Goal: Check status: Check status

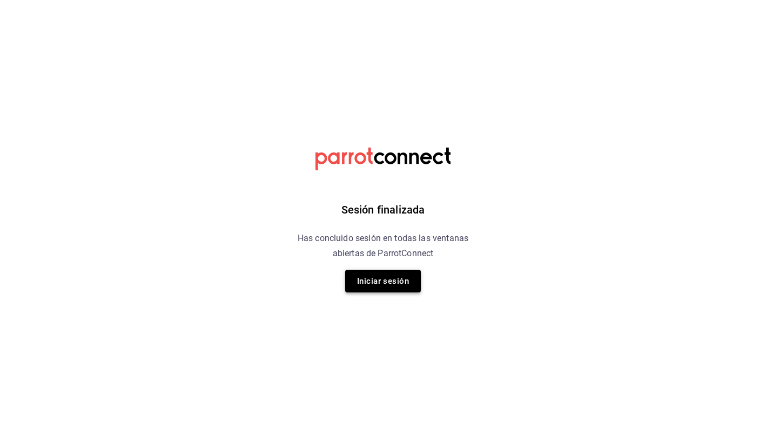
click at [358, 284] on button "Iniciar sesión" at bounding box center [383, 281] width 76 height 23
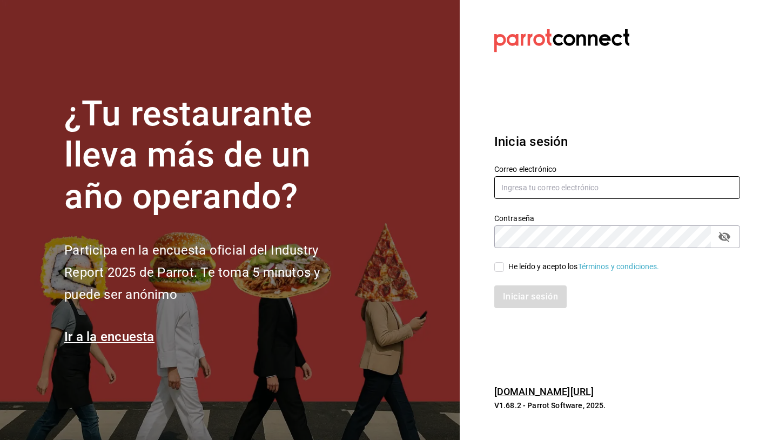
click at [563, 188] on input "text" at bounding box center [617, 187] width 246 height 23
type input "renata@yucatankc.com"
click at [501, 270] on input "He leído y acepto los Términos y condiciones." at bounding box center [499, 267] width 10 height 10
checkbox input "true"
click at [509, 297] on button "Iniciar sesión" at bounding box center [530, 296] width 73 height 23
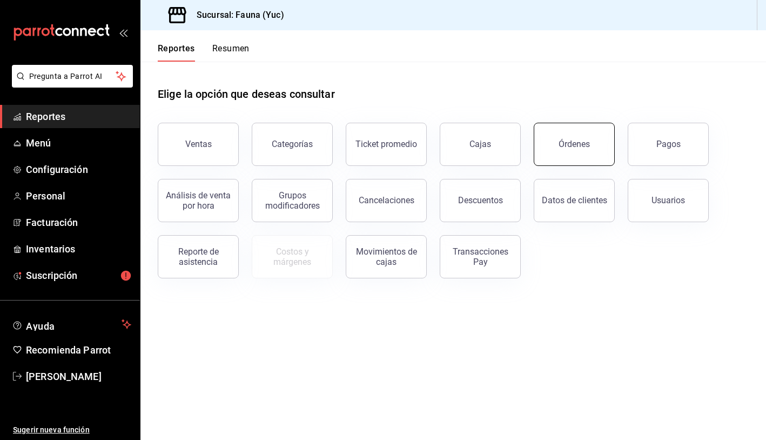
click at [568, 157] on button "Órdenes" at bounding box center [574, 144] width 81 height 43
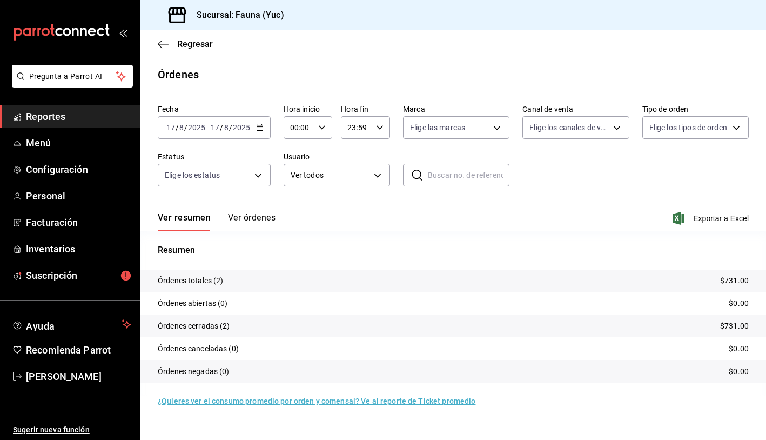
click at [253, 125] on div "[DATE] [DATE] - [DATE] [DATE]" at bounding box center [214, 127] width 113 height 23
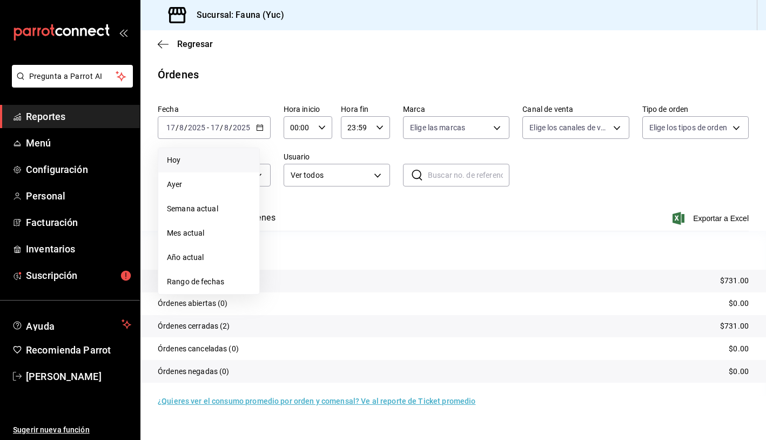
click at [205, 166] on li "Hoy" at bounding box center [208, 160] width 101 height 24
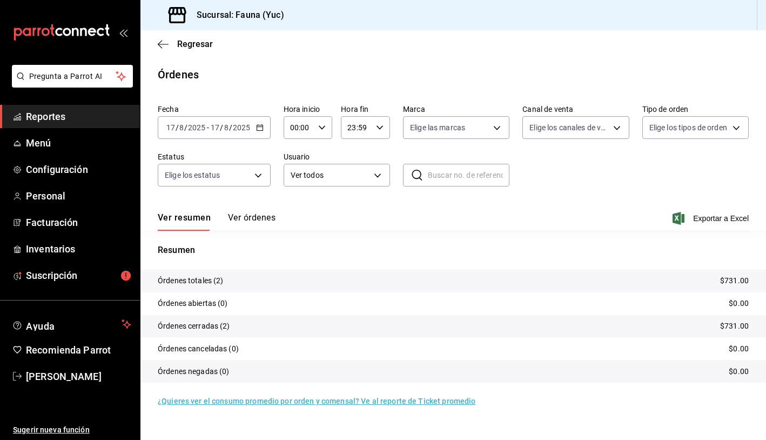
click at [255, 212] on button "Ver órdenes" at bounding box center [252, 221] width 48 height 18
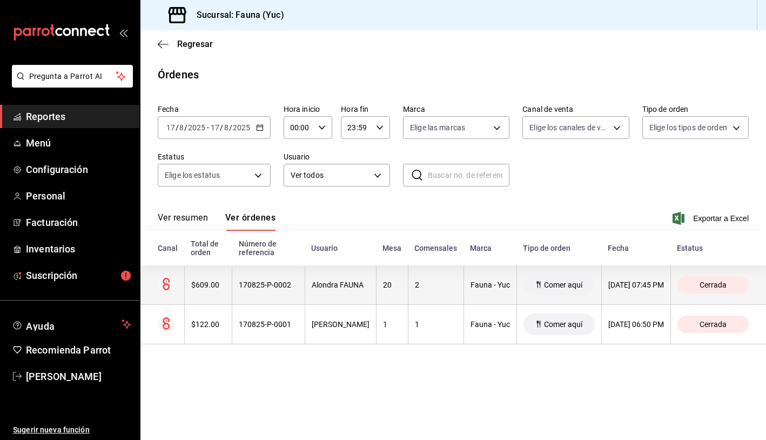
click at [211, 289] on div "$609.00" at bounding box center [208, 284] width 35 height 9
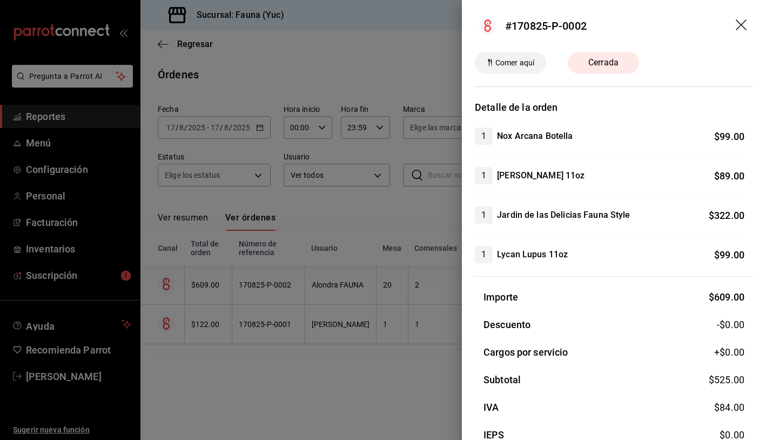
click at [725, 21] on header "#170825-P-0002" at bounding box center [614, 26] width 304 height 52
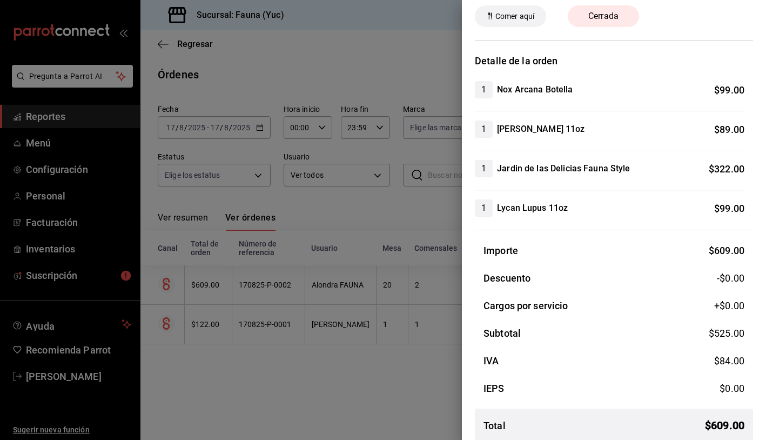
scroll to position [56, 0]
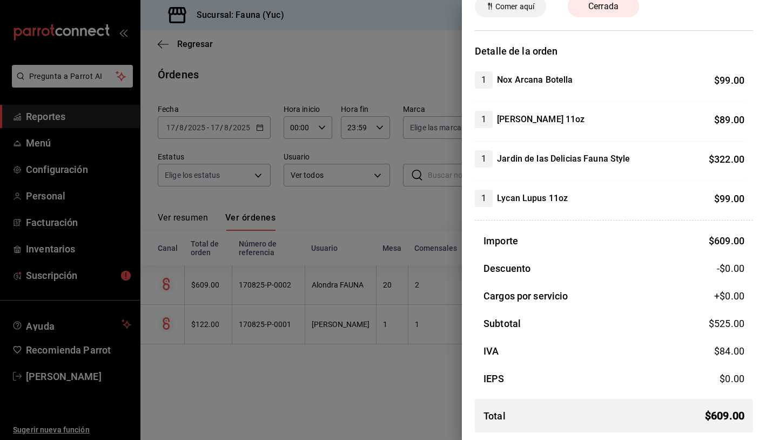
click at [405, 356] on div at bounding box center [383, 220] width 766 height 440
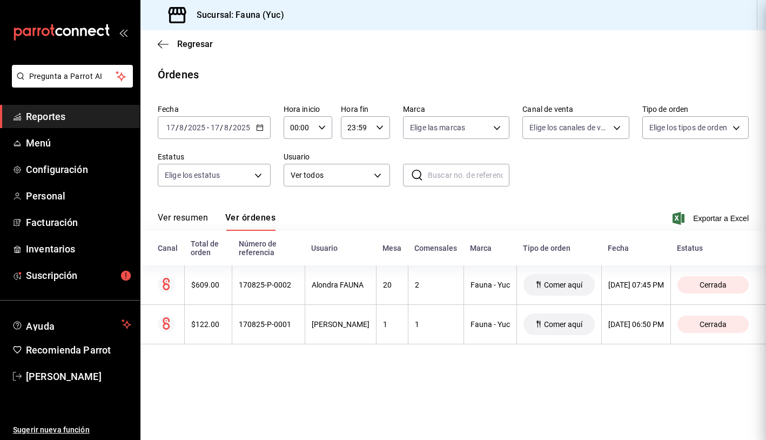
scroll to position [0, 0]
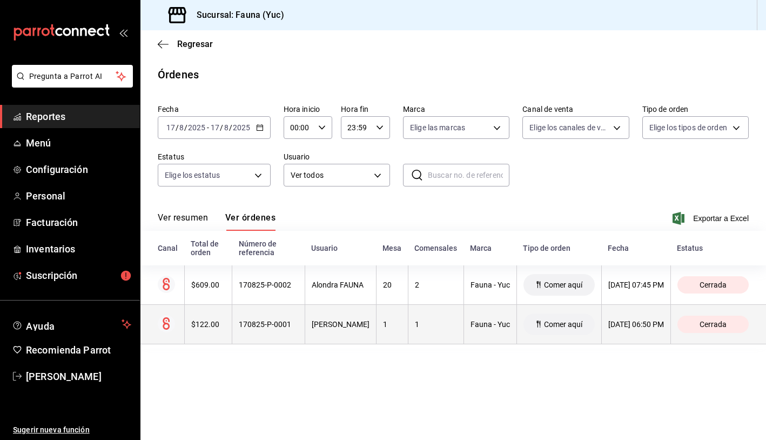
click at [273, 330] on th "170825-P-0001" at bounding box center [268, 324] width 73 height 39
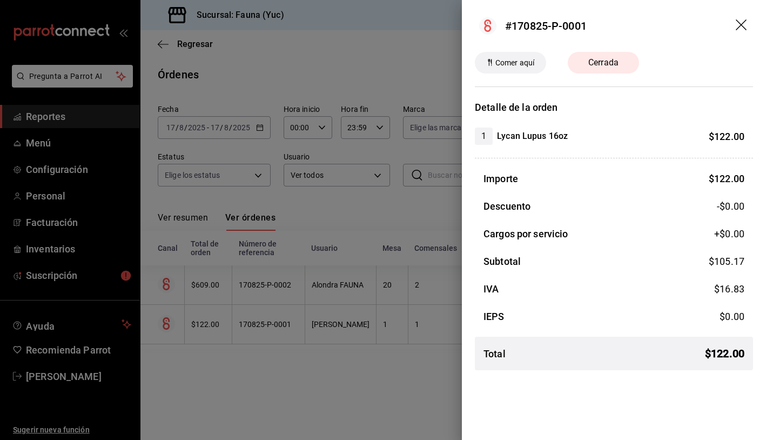
click at [218, 359] on div at bounding box center [383, 220] width 766 height 440
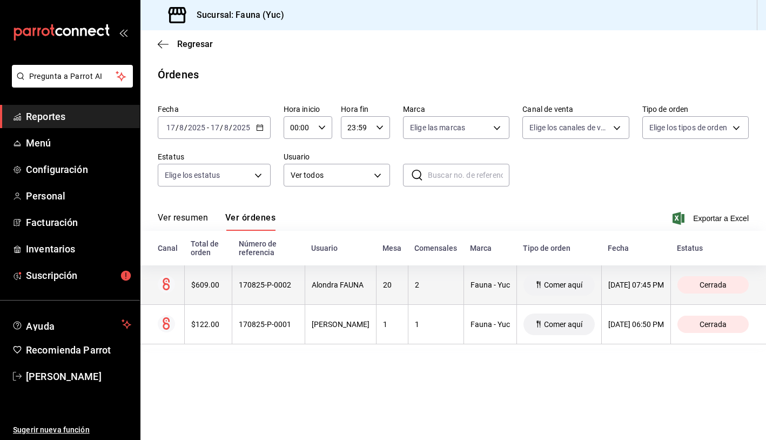
click at [408, 294] on th "2" at bounding box center [436, 284] width 56 height 39
